Goal: Navigation & Orientation: Find specific page/section

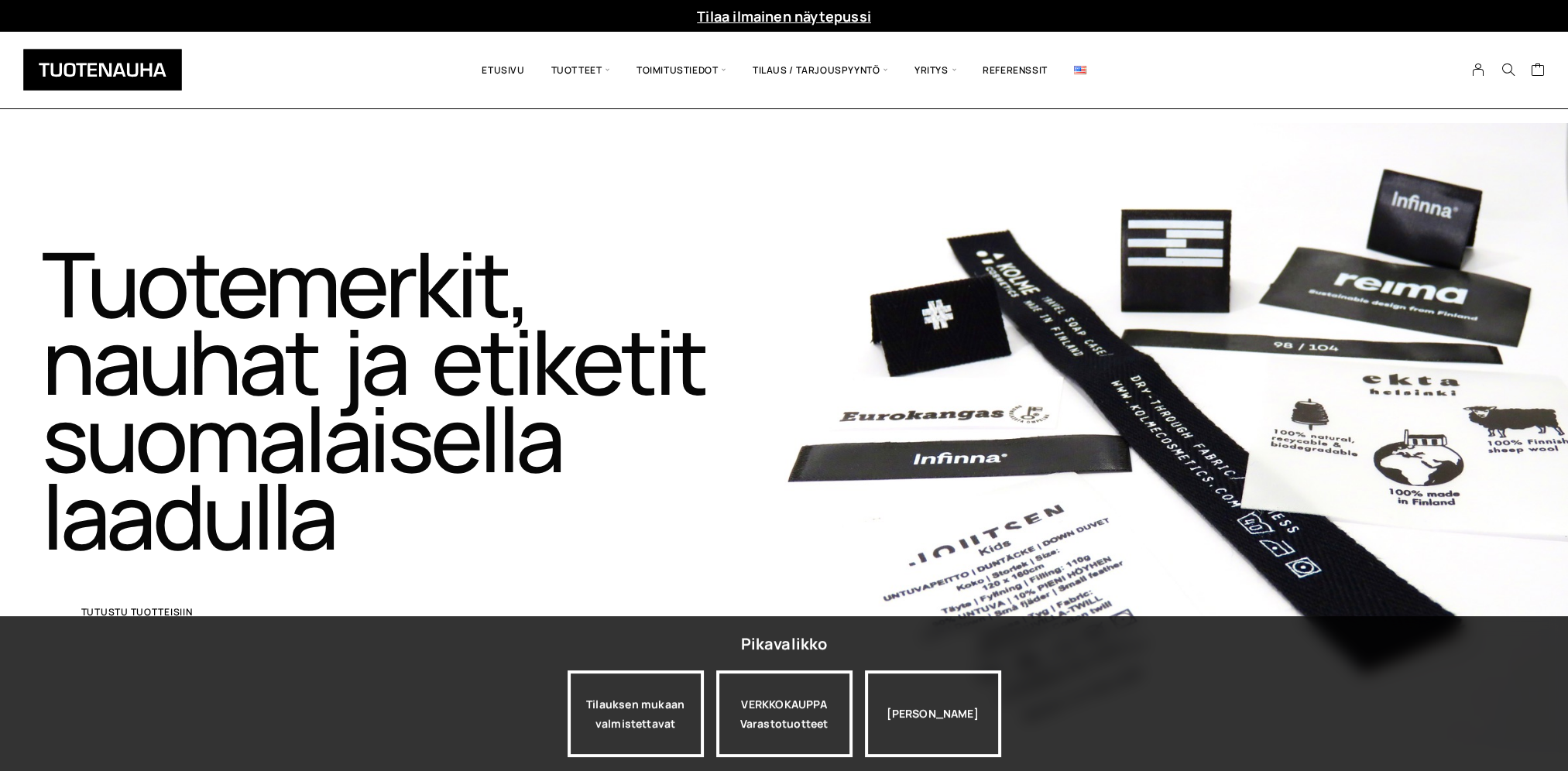
click at [121, 610] on span "Tutustu tuotteisiin" at bounding box center [137, 611] width 111 height 9
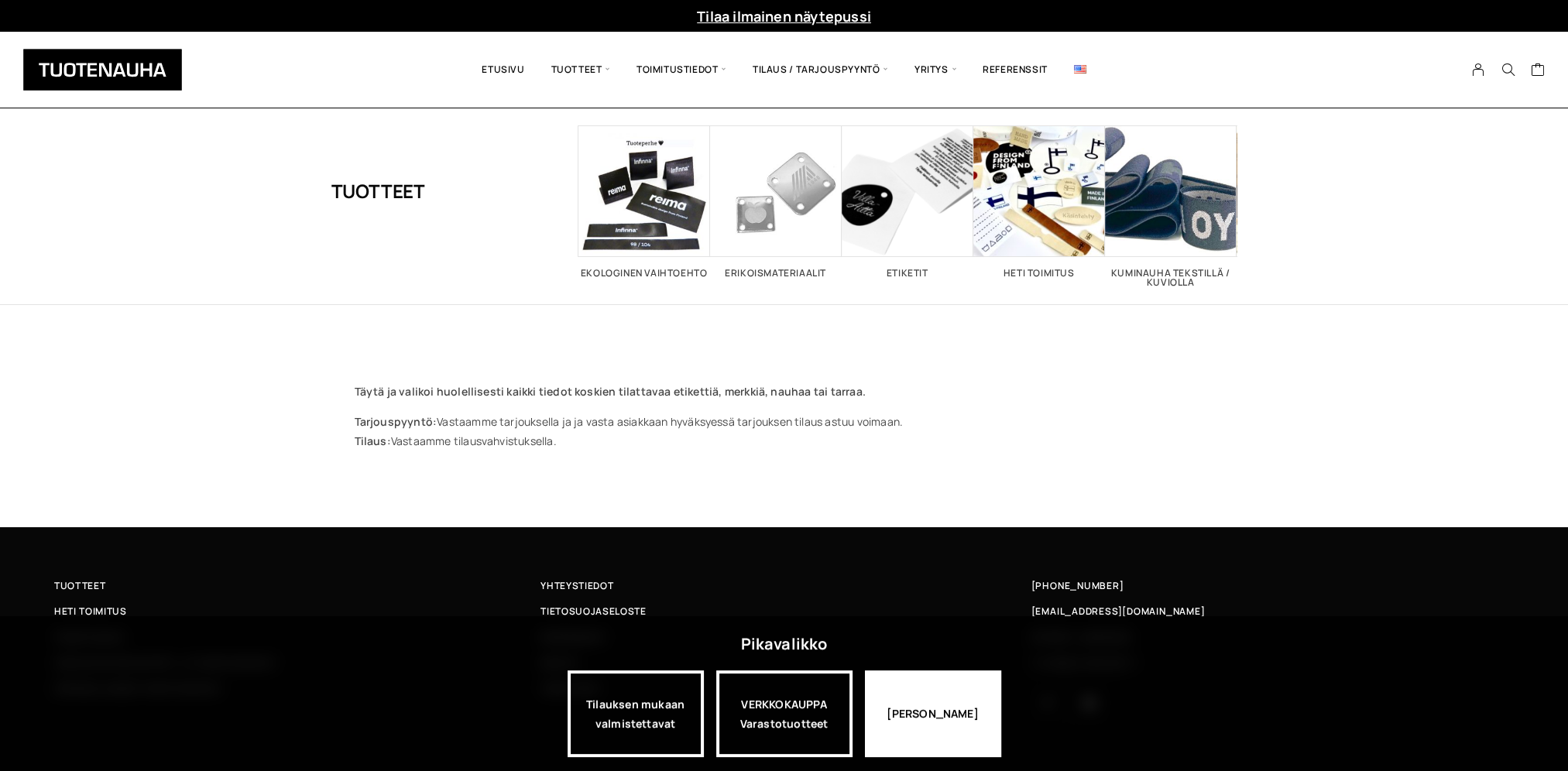
click at [927, 734] on div "Jatka katselua" at bounding box center [933, 714] width 136 height 87
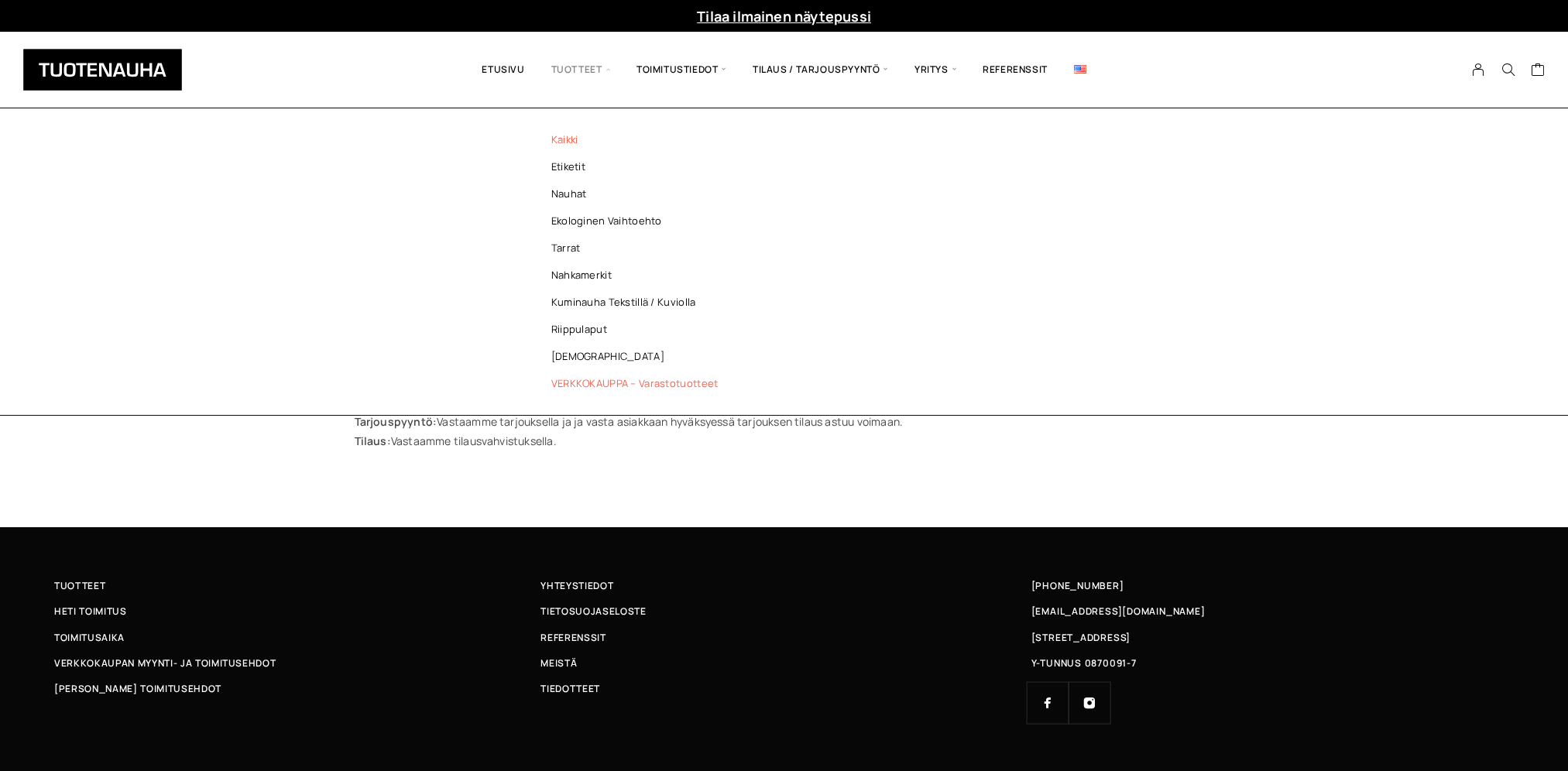
click at [590, 379] on link "VERKKOKAUPPA – Varastotuotteet" at bounding box center [639, 384] width 225 height 28
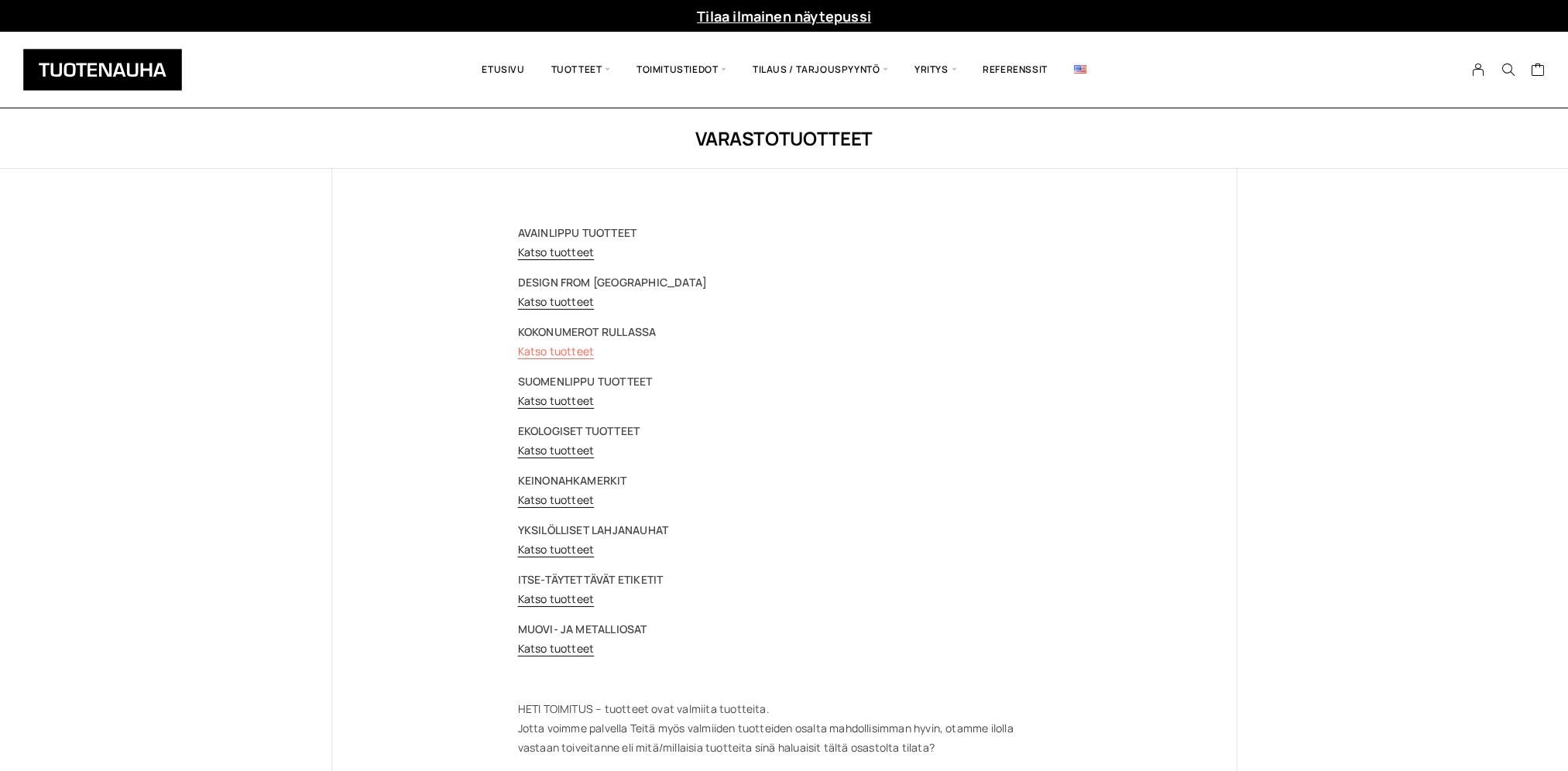
click at [551, 350] on link "Katso tuotteet" at bounding box center [556, 351] width 77 height 15
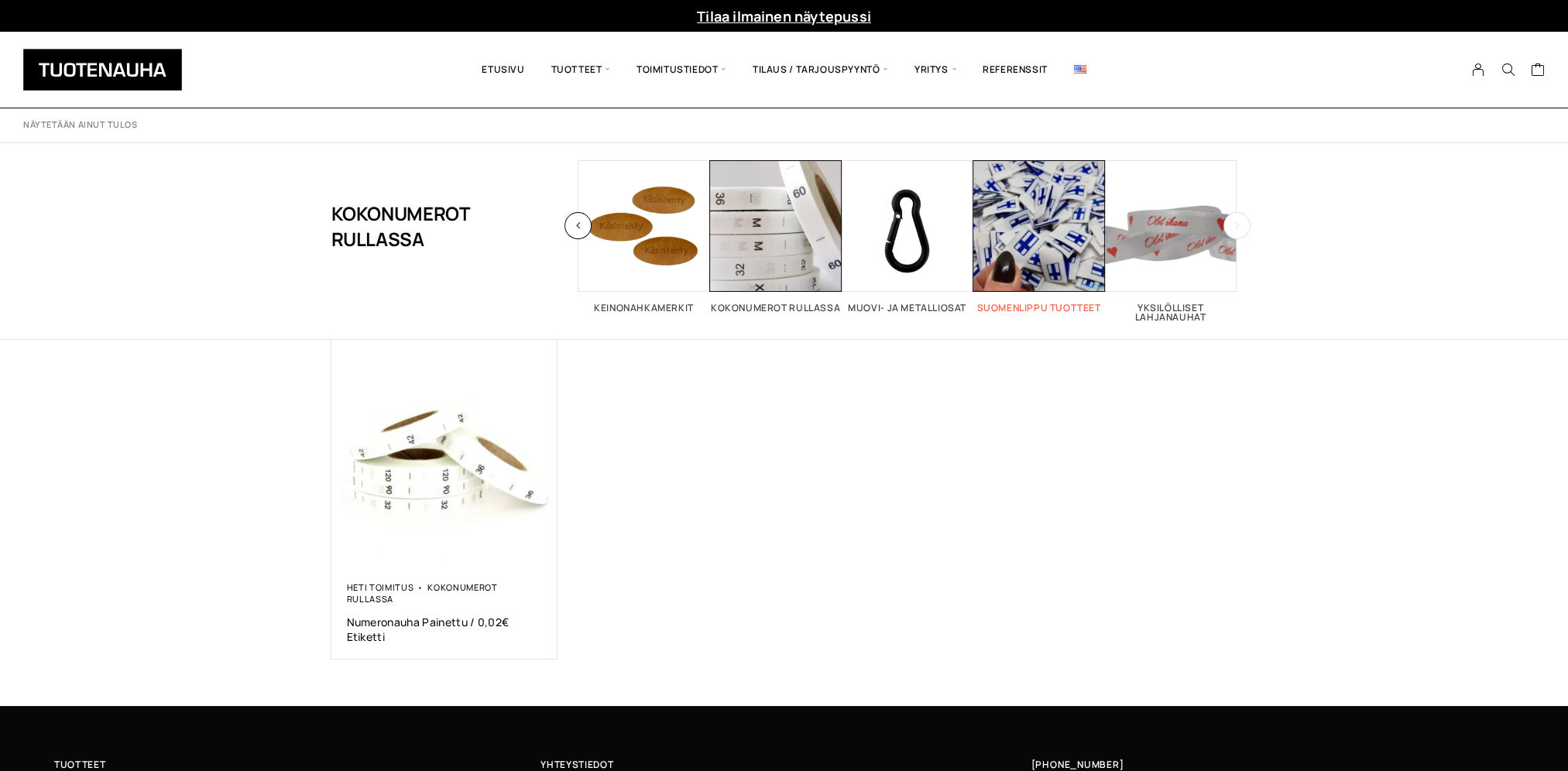
click at [1039, 211] on span "Visit product category Suomenlippu tuotteet" at bounding box center [1039, 226] width 132 height 132
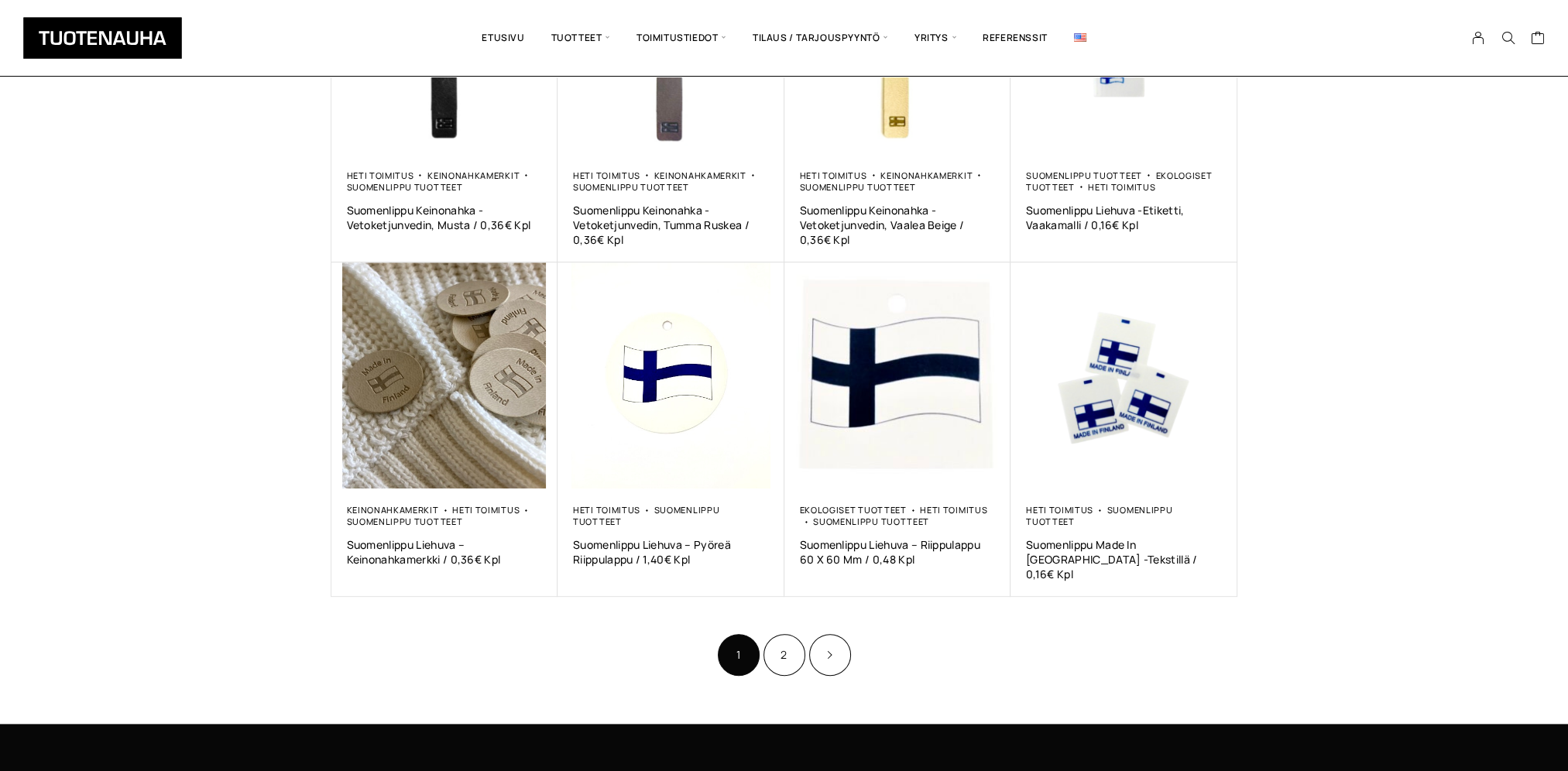
scroll to position [774, 0]
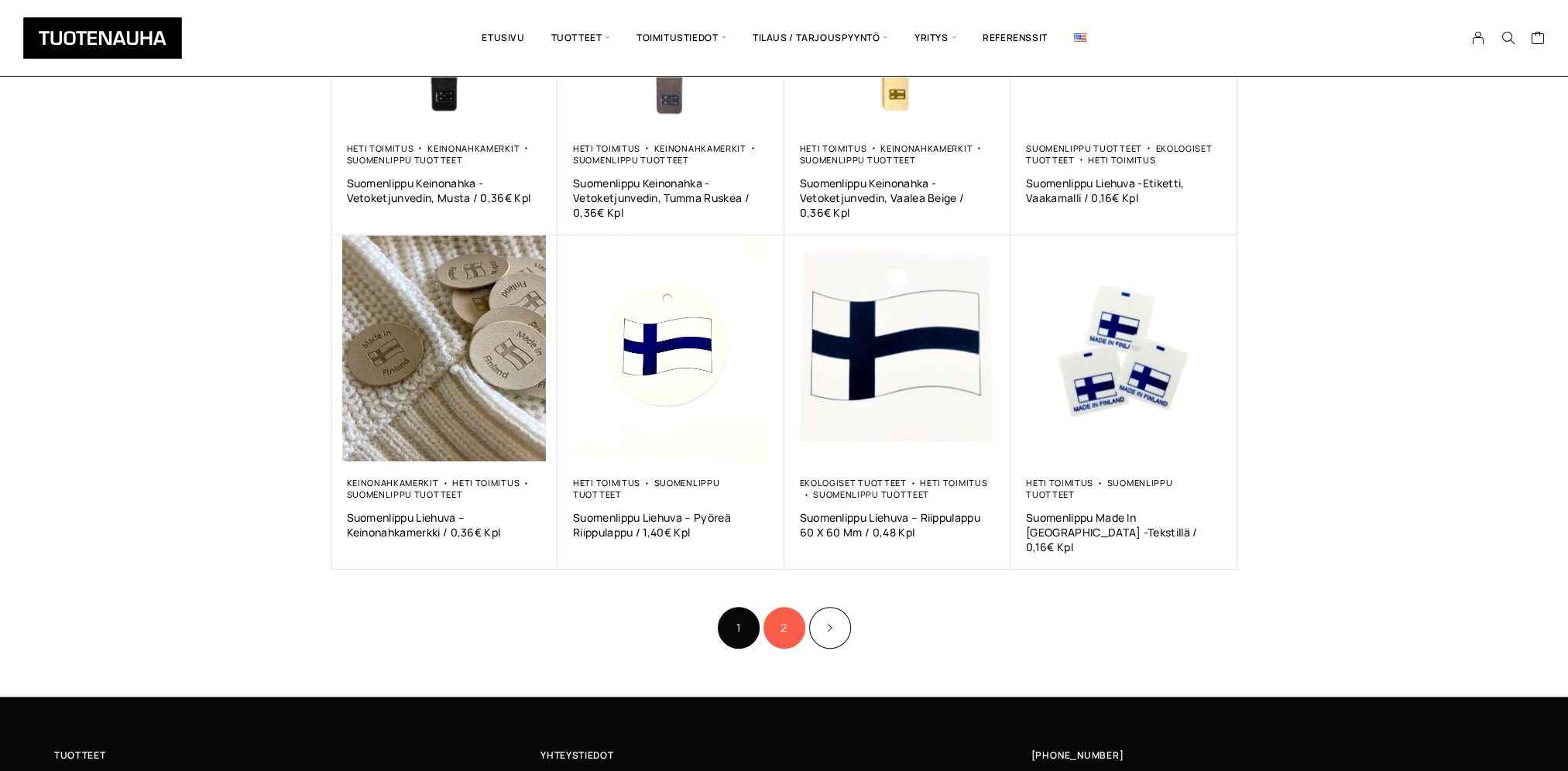
click at [787, 614] on link "2" at bounding box center [784, 628] width 41 height 41
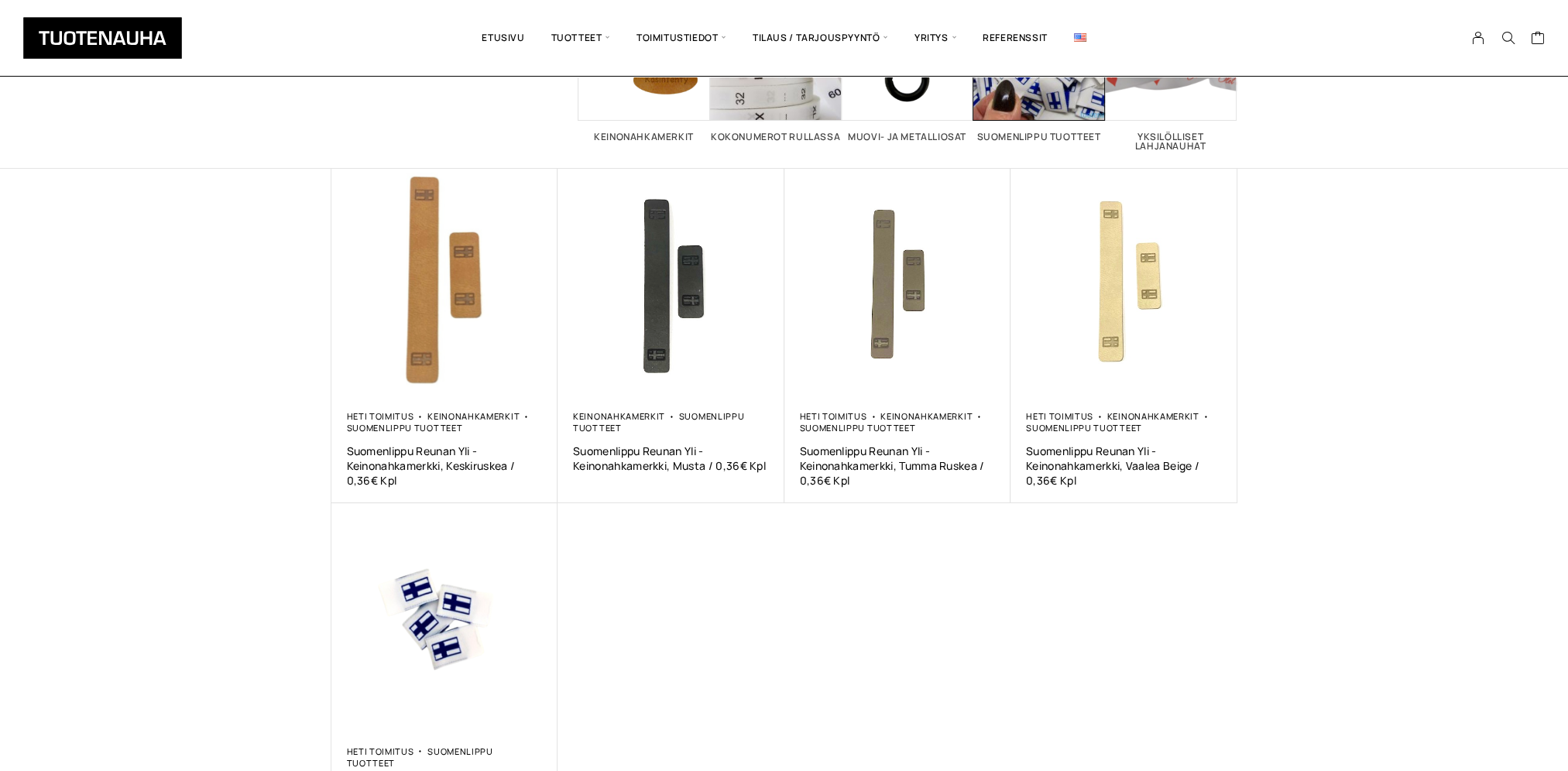
scroll to position [145, 0]
